Goal: Information Seeking & Learning: Compare options

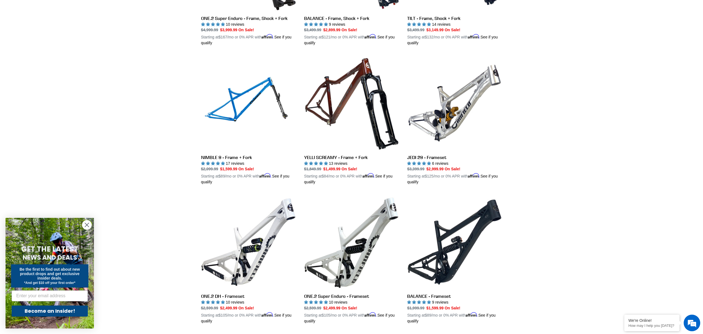
scroll to position [661, 0]
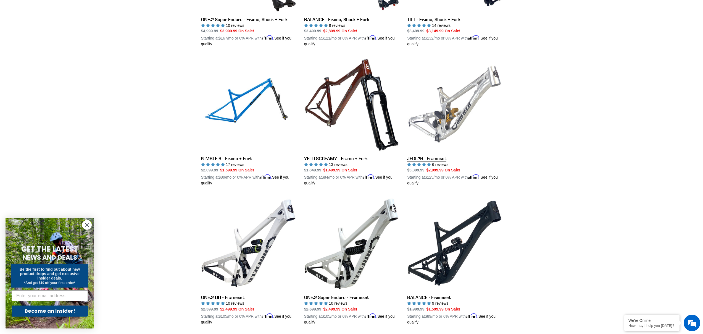
click at [475, 95] on link "JEDI 29 - Frameset" at bounding box center [454, 121] width 95 height 129
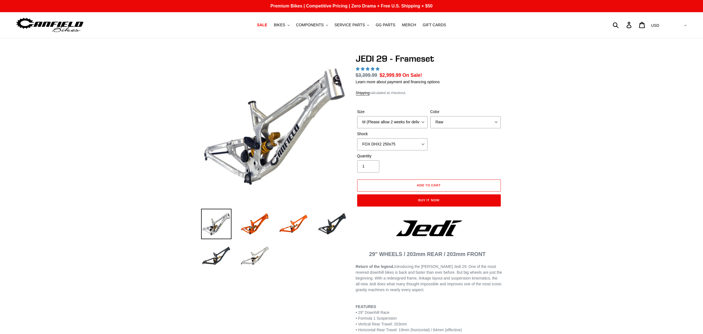
select select "highest-rating"
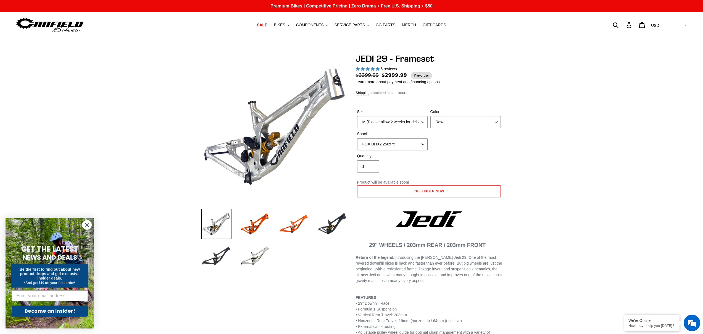
click at [423, 143] on select "No Shock FOX DHX2 250x75 RockShox Vivid Ultimate DH 250x75 EXT e-Storia LOX V3" at bounding box center [392, 144] width 70 height 12
click at [262, 227] on img at bounding box center [255, 224] width 30 height 30
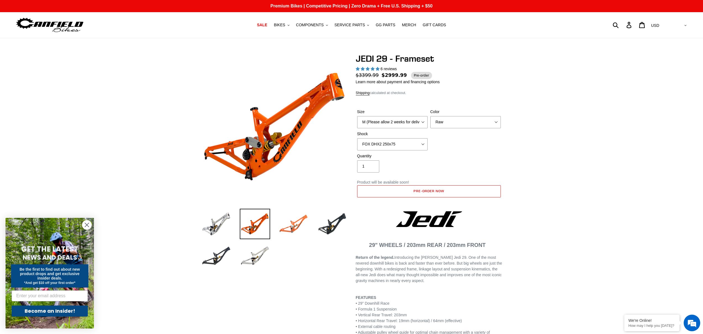
click at [296, 224] on img at bounding box center [294, 224] width 30 height 30
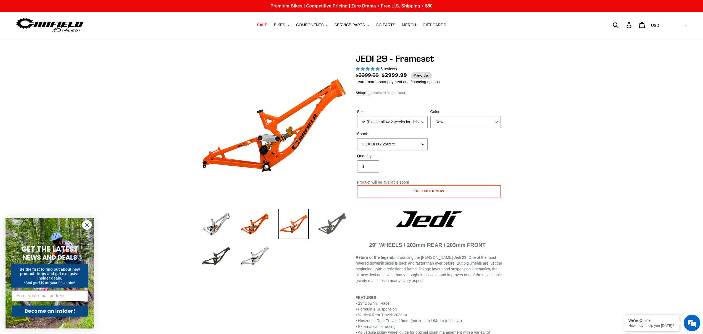
click at [336, 223] on img at bounding box center [332, 224] width 30 height 30
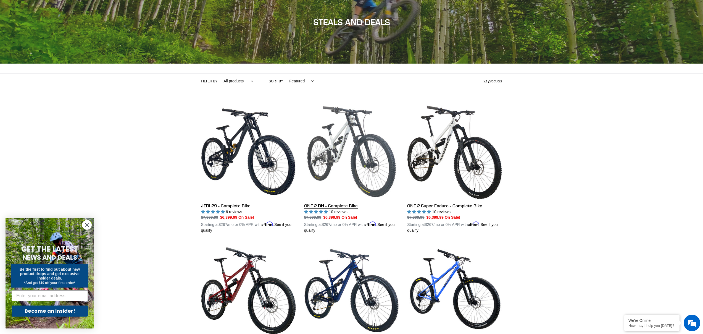
click at [343, 148] on link "ONE.2 DH - Complete Bike" at bounding box center [351, 168] width 95 height 129
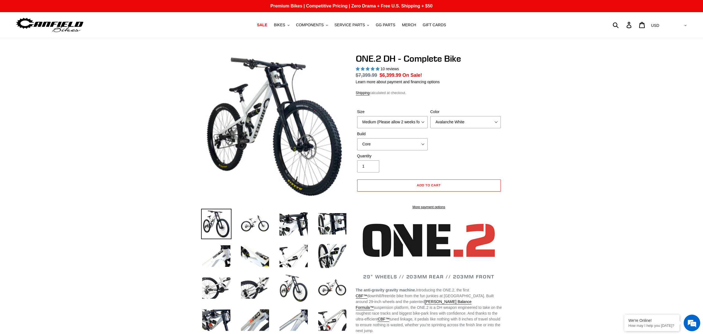
select select "highest-rating"
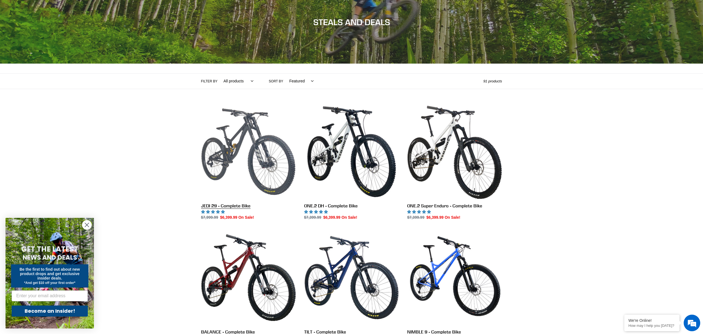
scroll to position [57, 0]
click at [243, 152] on link "JEDI 29 - Complete Bike" at bounding box center [248, 162] width 95 height 116
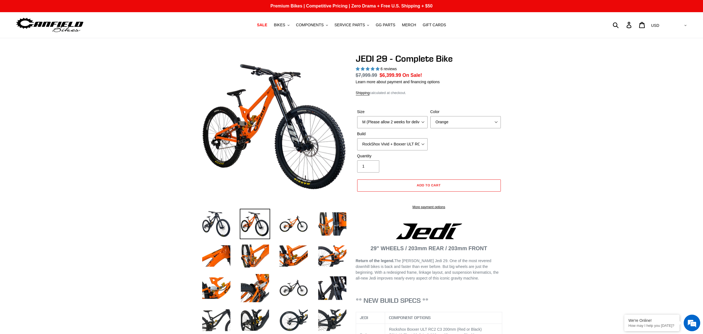
select select "highest-rating"
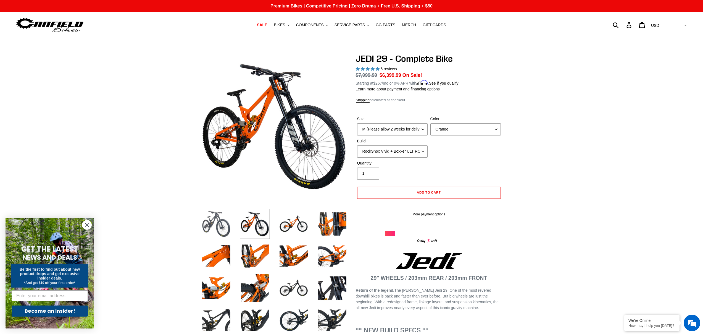
click at [224, 221] on img at bounding box center [216, 224] width 30 height 30
